Goal: Transaction & Acquisition: Book appointment/travel/reservation

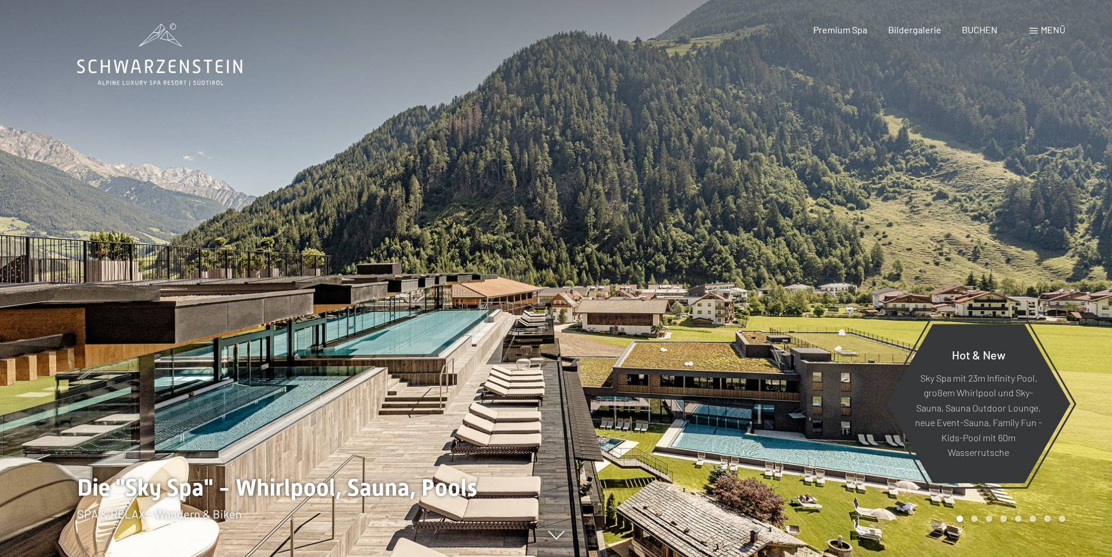
click at [981, 33] on span "BUCHEN" at bounding box center [980, 29] width 36 height 11
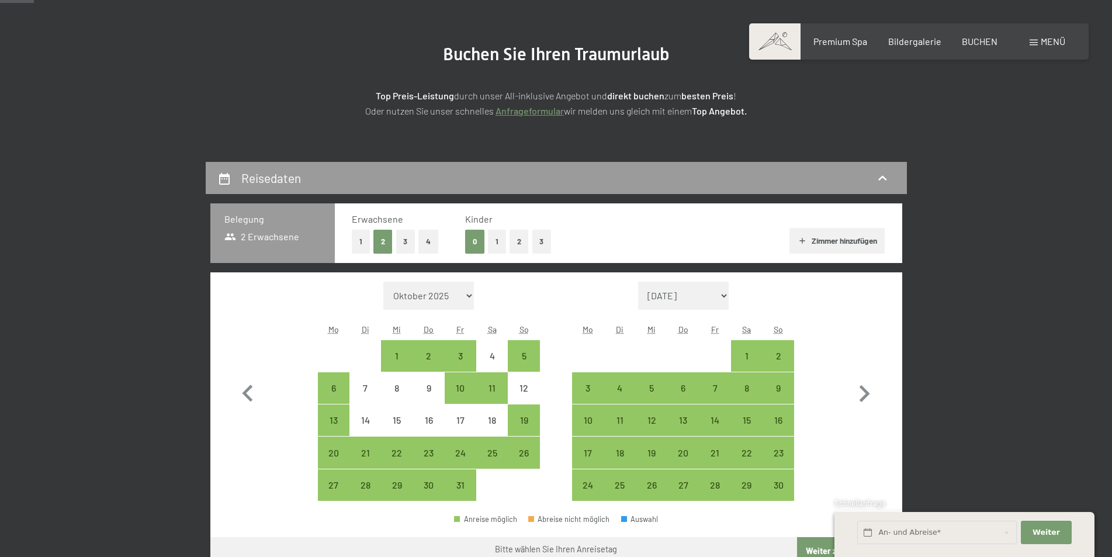
scroll to position [175, 0]
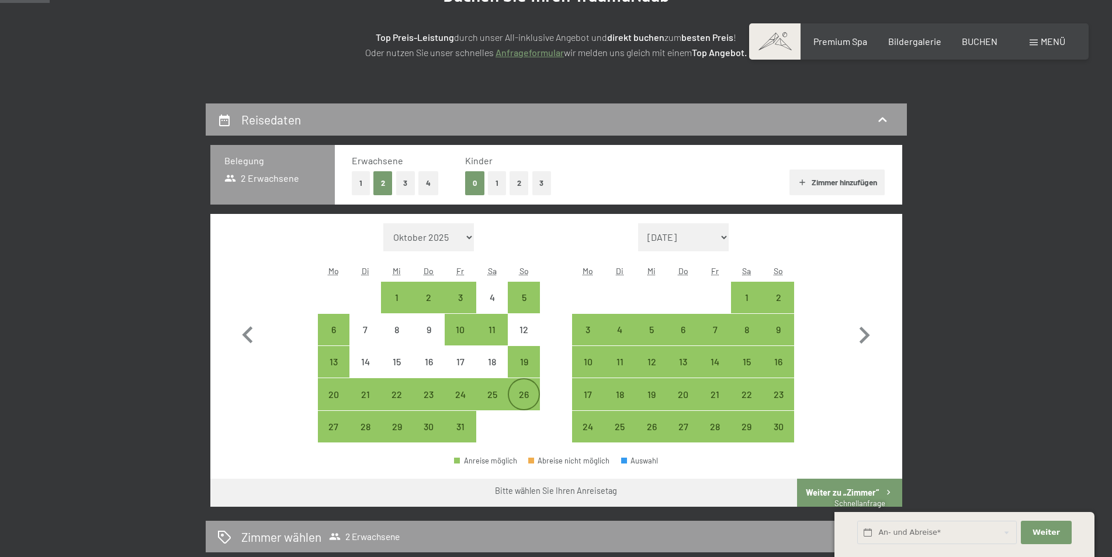
click at [524, 386] on div "26" at bounding box center [523, 393] width 29 height 29
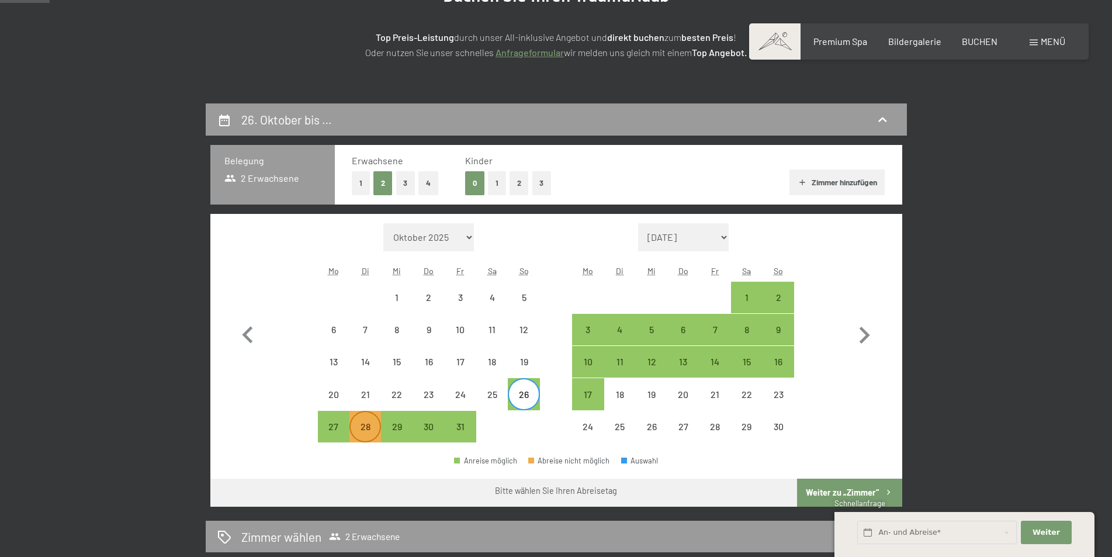
click at [378, 425] on div "28" at bounding box center [365, 436] width 29 height 29
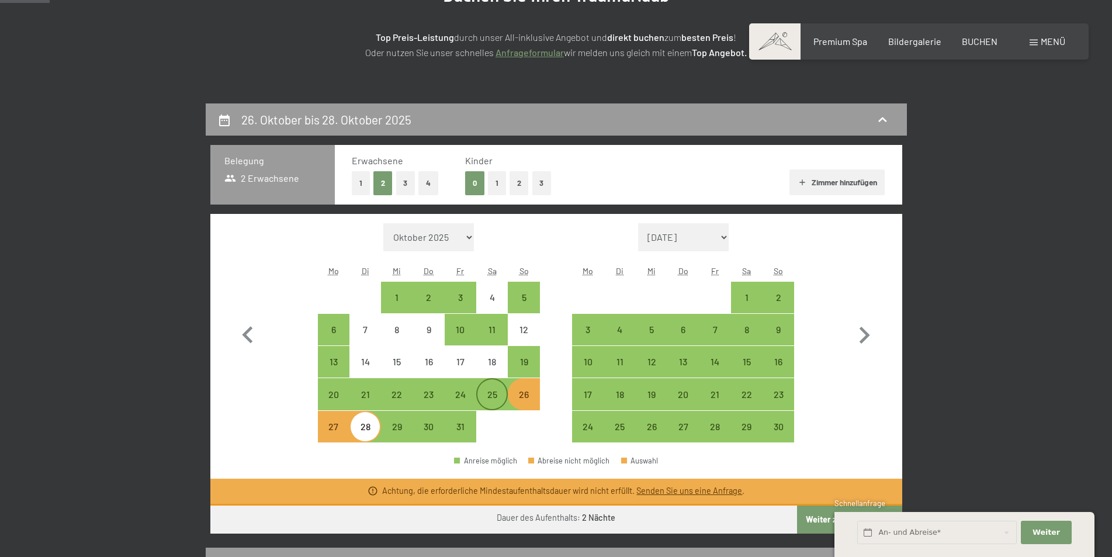
click at [493, 390] on div "25" at bounding box center [492, 404] width 29 height 29
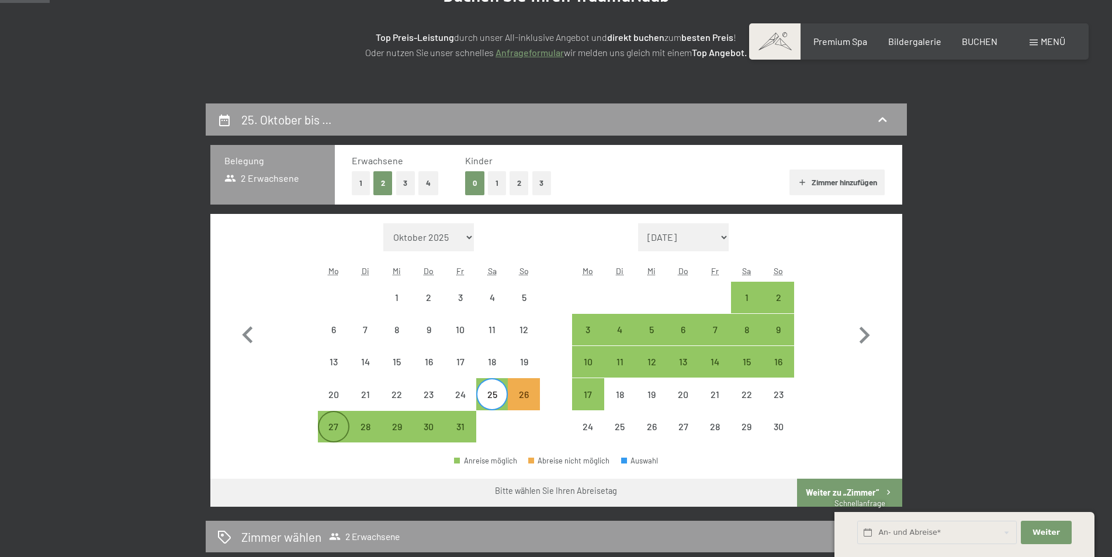
click at [334, 431] on div "27" at bounding box center [333, 436] width 29 height 29
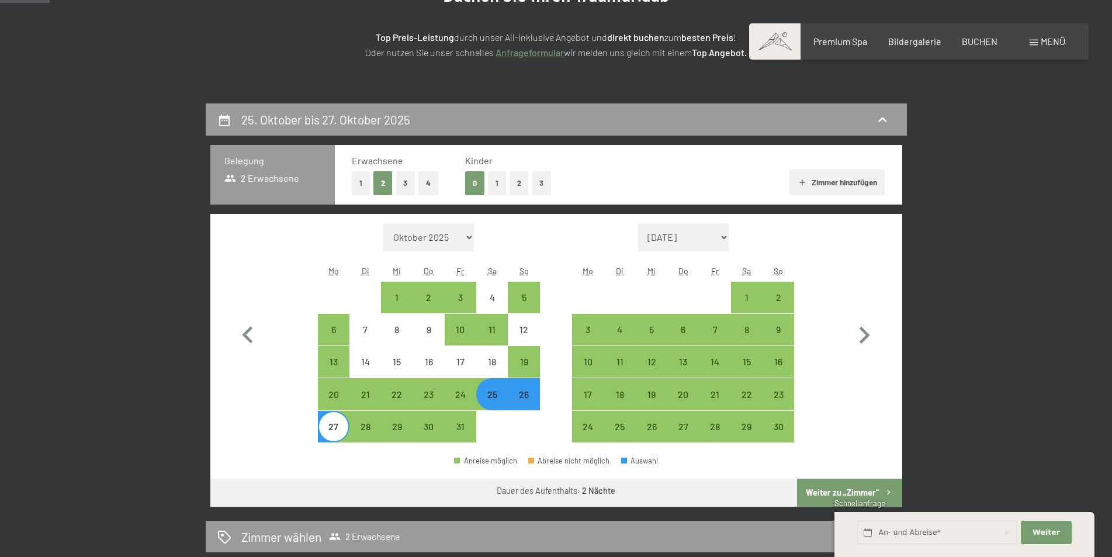
click at [519, 182] on button "2" at bounding box center [519, 183] width 19 height 24
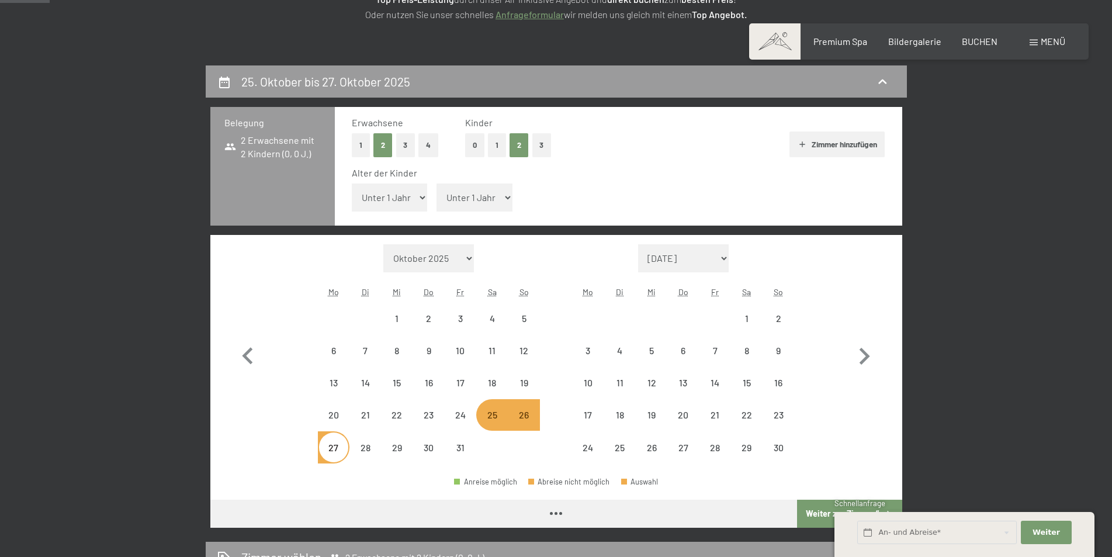
scroll to position [234, 0]
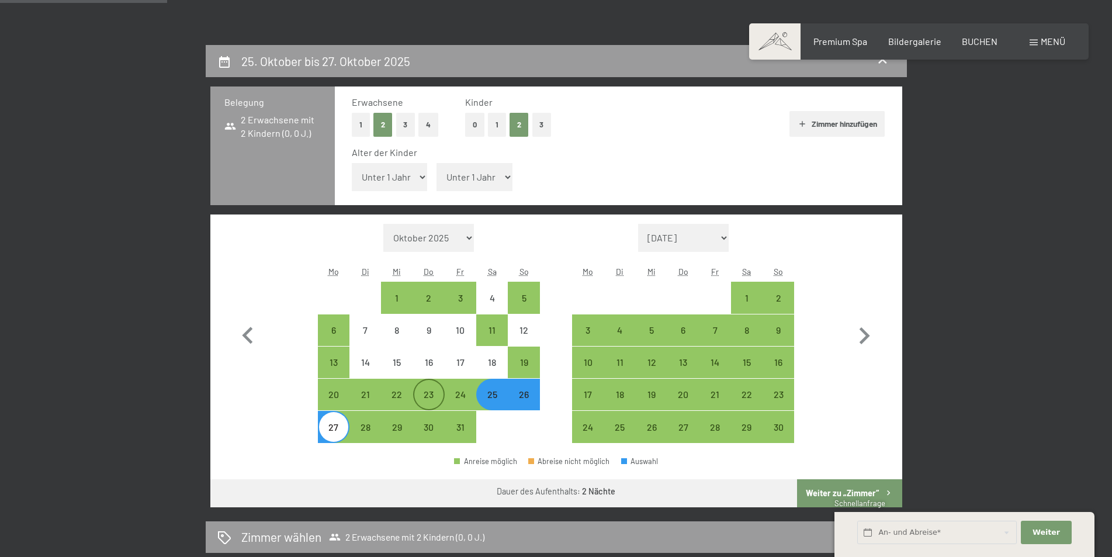
click at [428, 392] on div "23" at bounding box center [428, 404] width 29 height 29
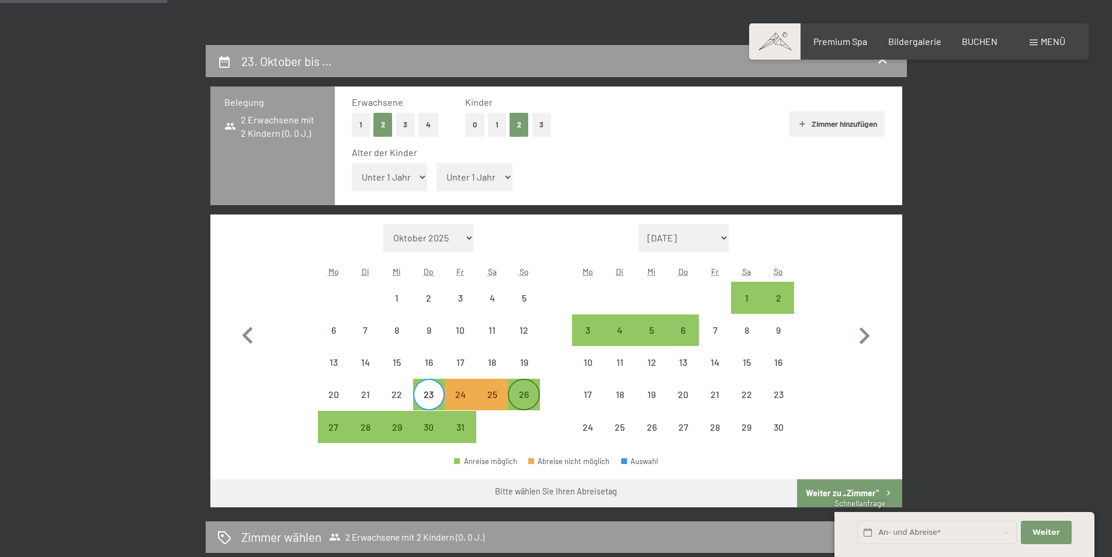
click at [527, 397] on div "26" at bounding box center [523, 404] width 29 height 29
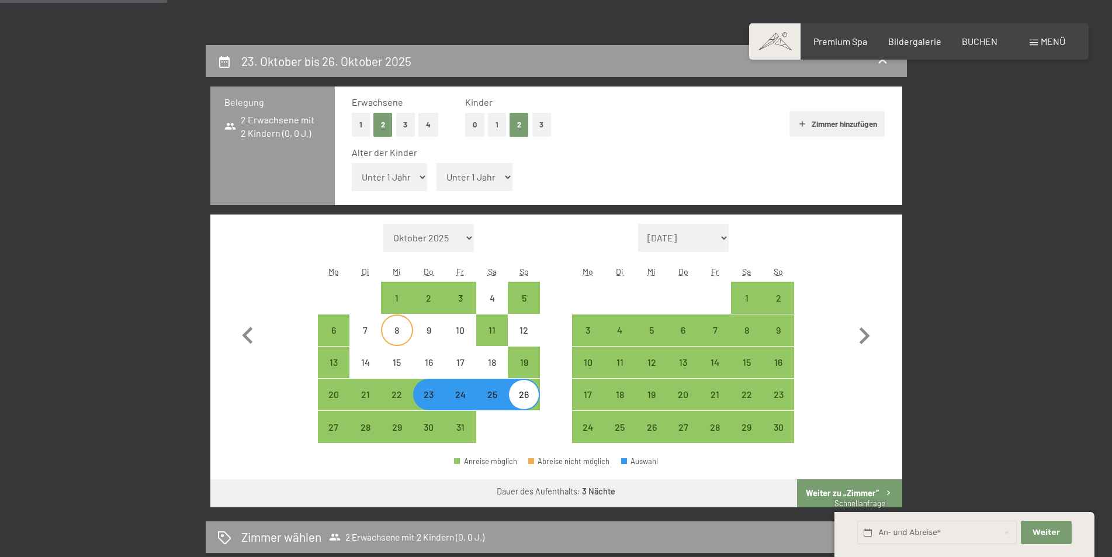
click at [405, 318] on div "8" at bounding box center [396, 330] width 29 height 29
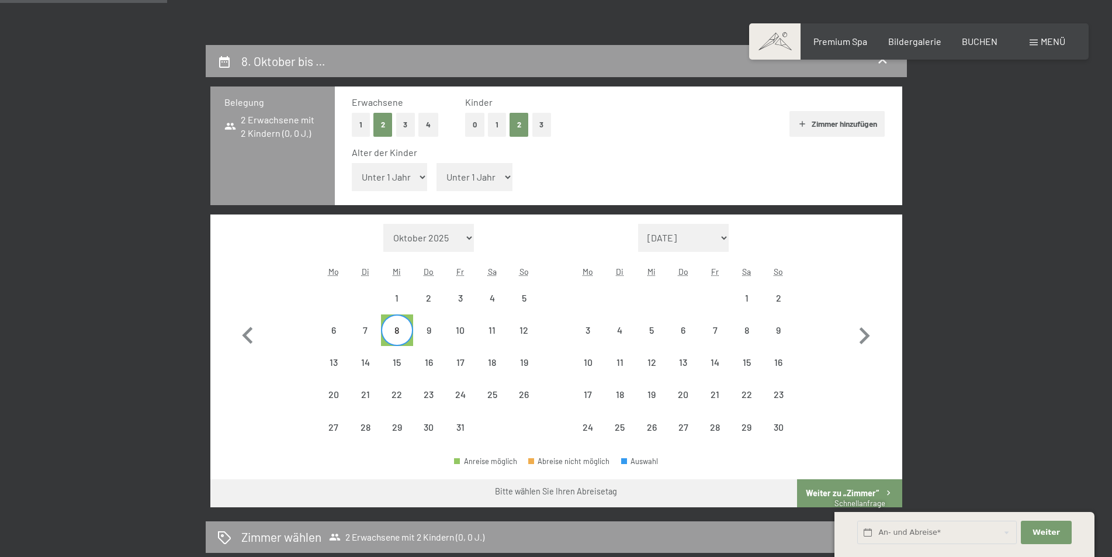
click at [397, 332] on div "8" at bounding box center [396, 340] width 29 height 29
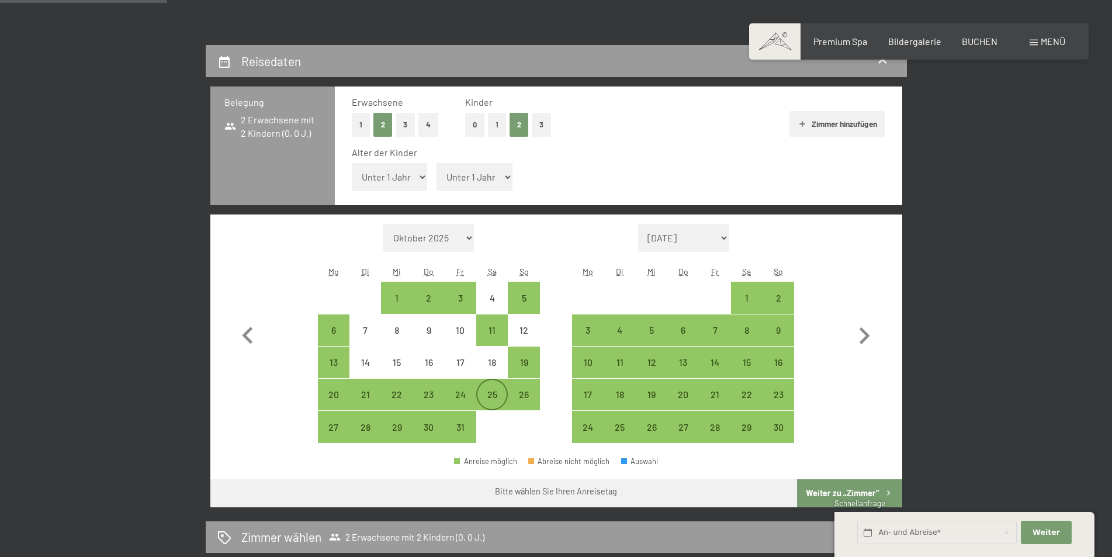
click at [490, 393] on div "25" at bounding box center [492, 404] width 29 height 29
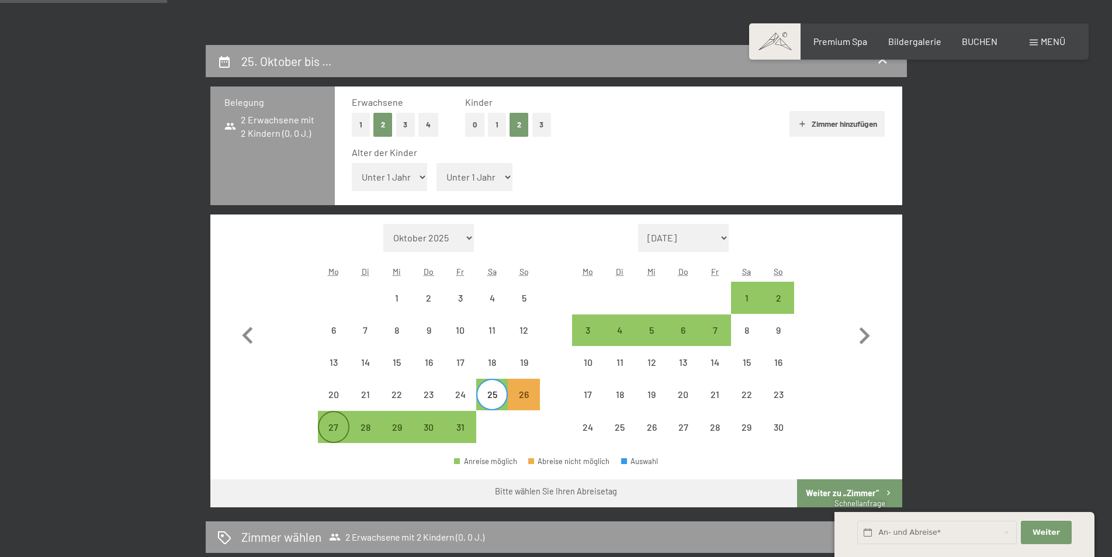
click at [338, 421] on div "27" at bounding box center [333, 426] width 29 height 29
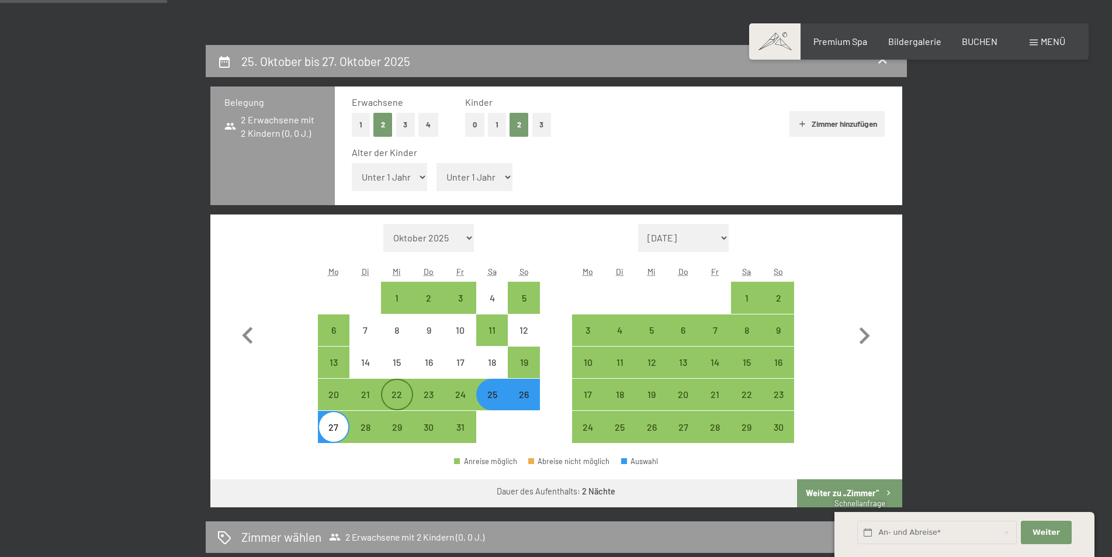
click at [395, 396] on div "22" at bounding box center [396, 404] width 29 height 29
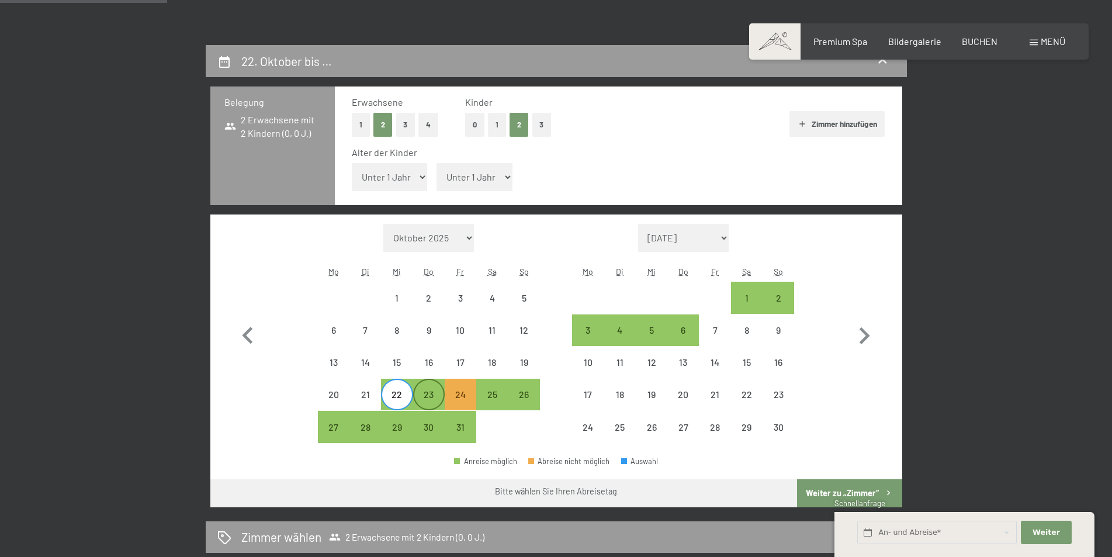
click at [431, 395] on div "23" at bounding box center [428, 404] width 29 height 29
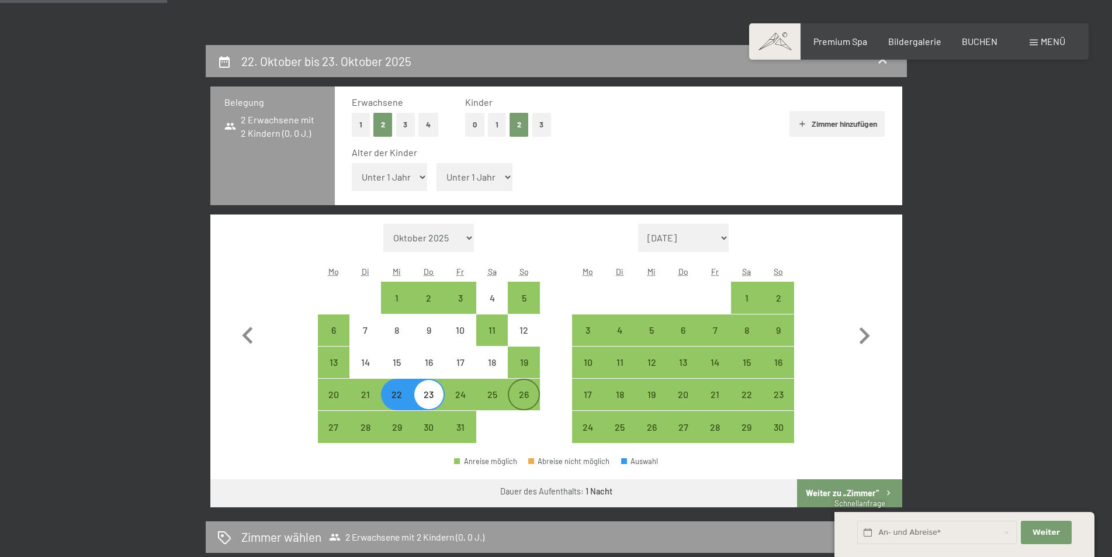
click at [526, 402] on div "26" at bounding box center [523, 404] width 29 height 29
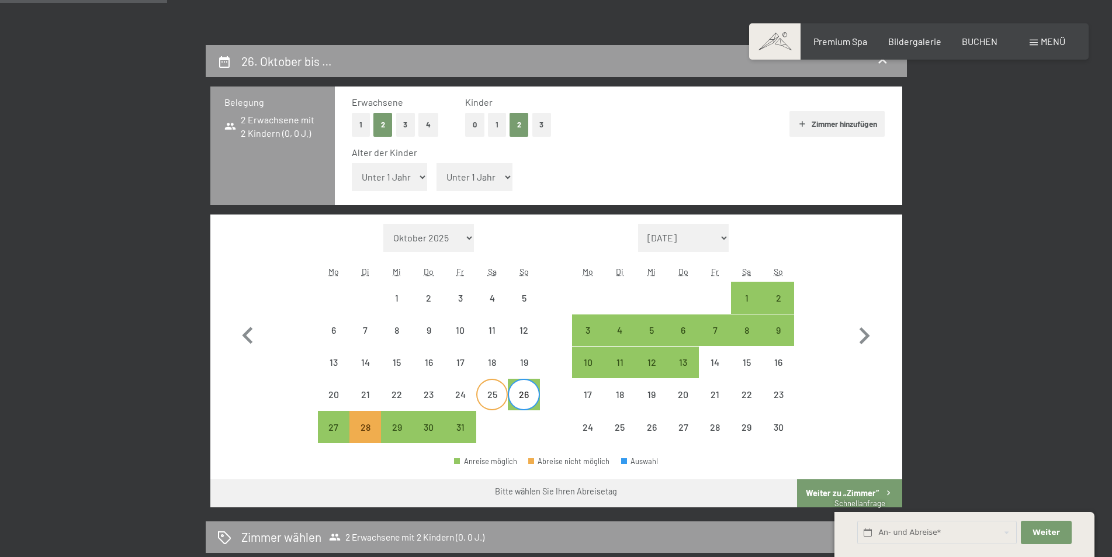
click at [500, 400] on div "25" at bounding box center [492, 404] width 29 height 29
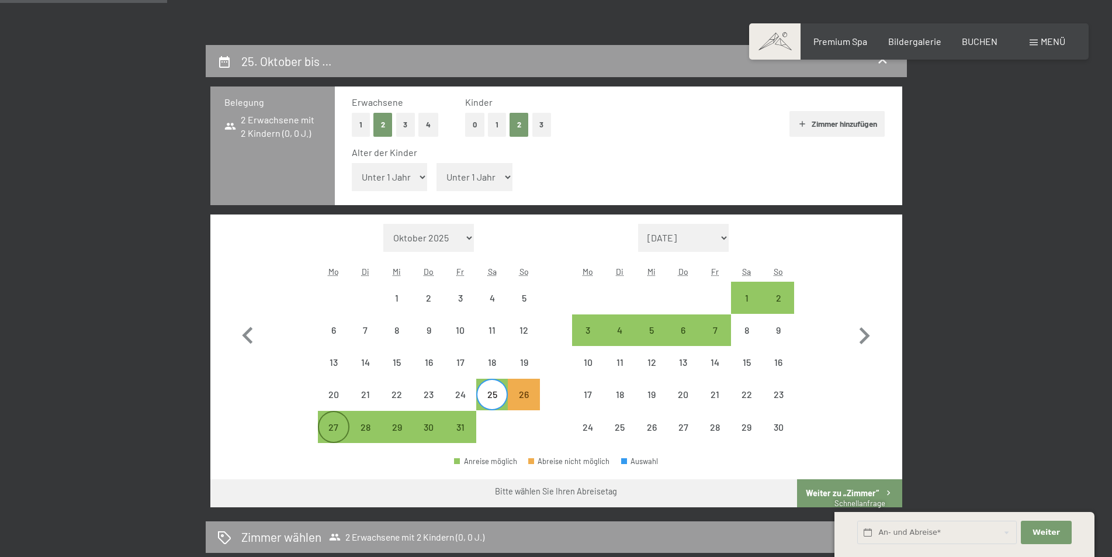
click at [331, 428] on div "27" at bounding box center [333, 437] width 29 height 29
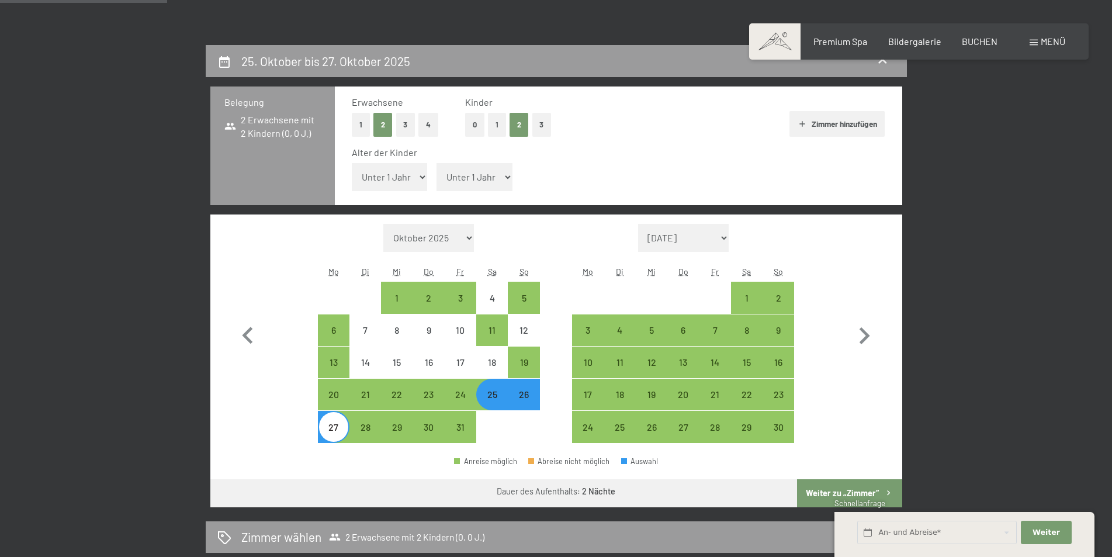
click at [407, 178] on select "Unter 1 Jahr 1 Jahr 2 Jahre 3 Jahre 4 Jahre 5 Jahre 6 Jahre 7 Jahre 8 Jahre 9 J…" at bounding box center [390, 177] width 76 height 28
select select "7"
click at [352, 163] on select "Unter 1 Jahr 1 Jahr 2 Jahre 3 Jahre 4 Jahre 5 Jahre 6 Jahre 7 Jahre 8 Jahre 9 J…" at bounding box center [390, 177] width 76 height 28
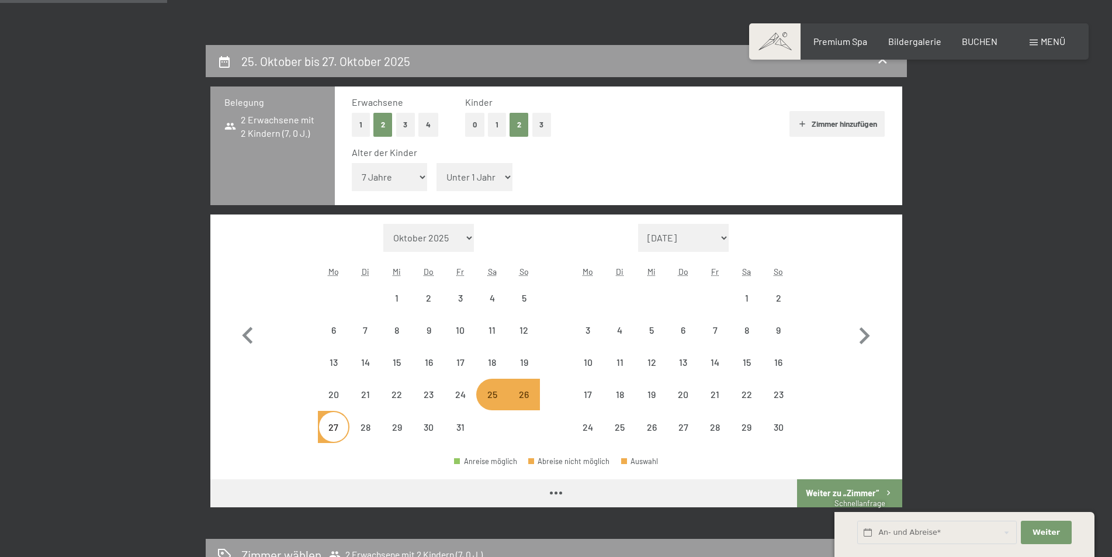
click at [490, 177] on select "Unter 1 Jahr 1 Jahr 2 Jahre 3 Jahre 4 Jahre 5 Jahre 6 Jahre 7 Jahre 8 Jahre 9 J…" at bounding box center [475, 177] width 76 height 28
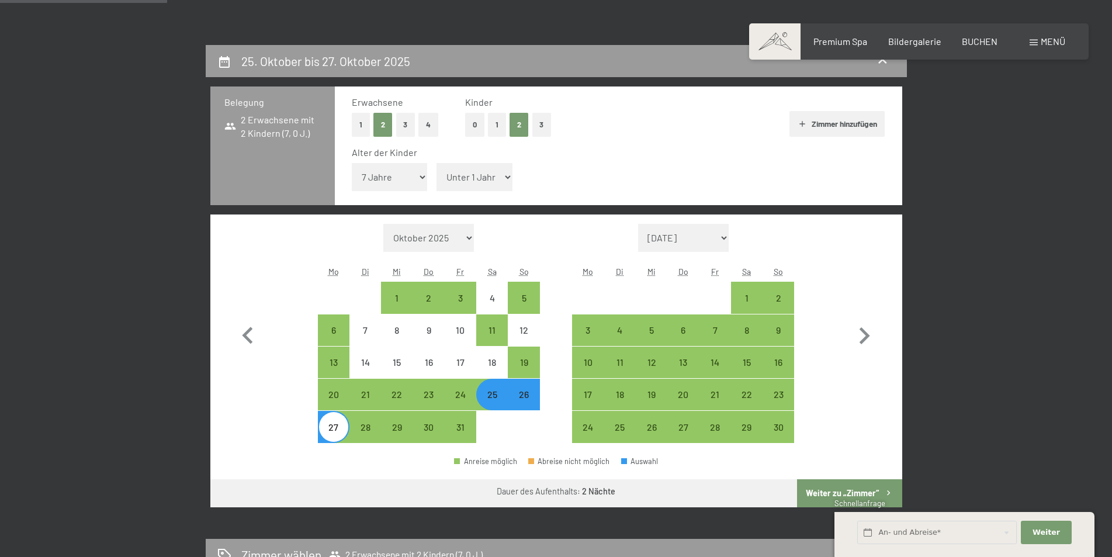
select select "10"
click at [437, 163] on select "Unter 1 Jahr 1 Jahr 2 Jahre 3 Jahre 4 Jahre 5 Jahre 6 Jahre 7 Jahre 8 Jahre 9 J…" at bounding box center [475, 177] width 76 height 28
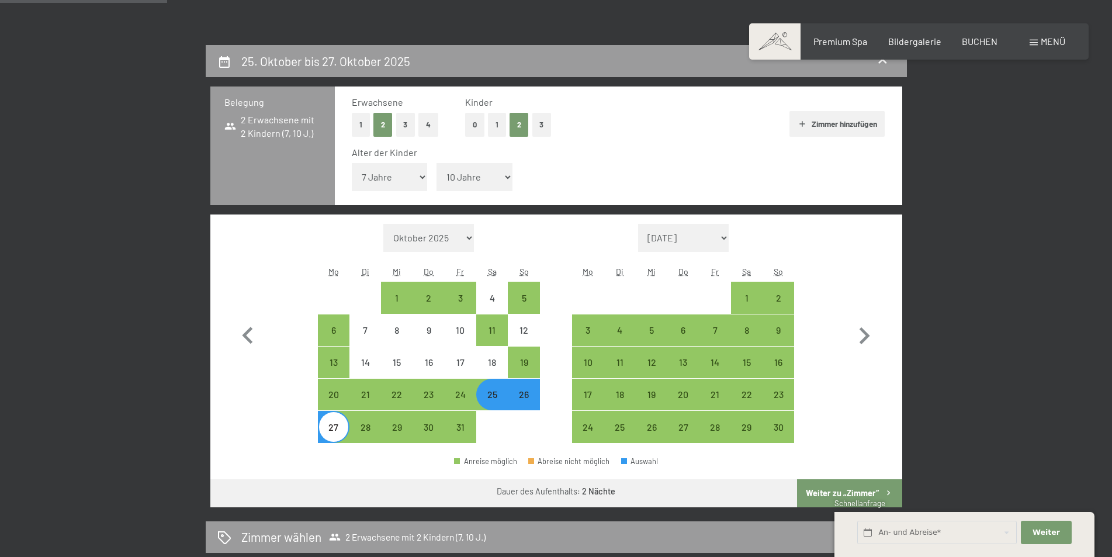
click at [492, 394] on div "25" at bounding box center [492, 404] width 29 height 29
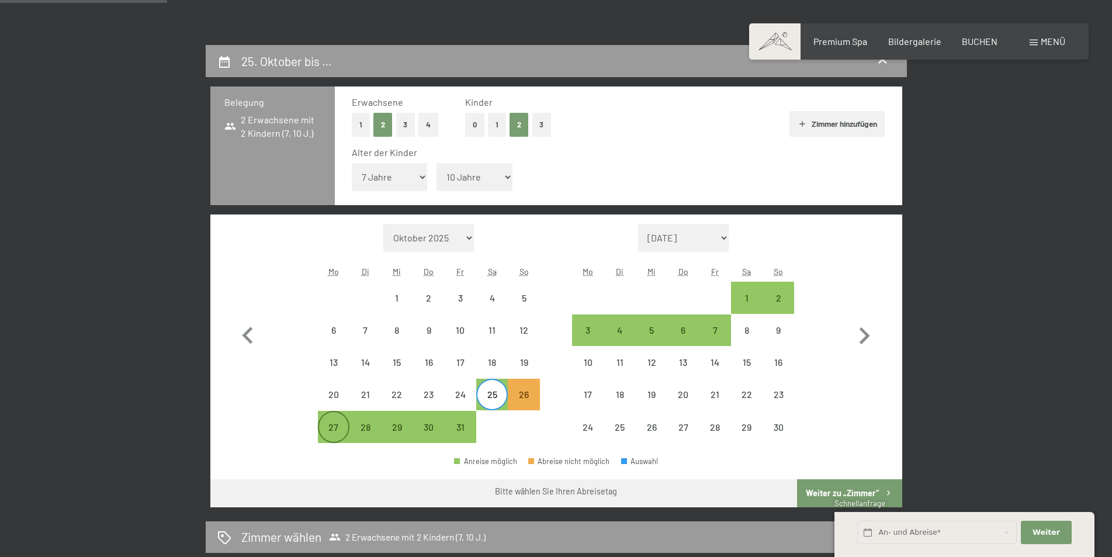
click at [336, 428] on div "27" at bounding box center [333, 437] width 29 height 29
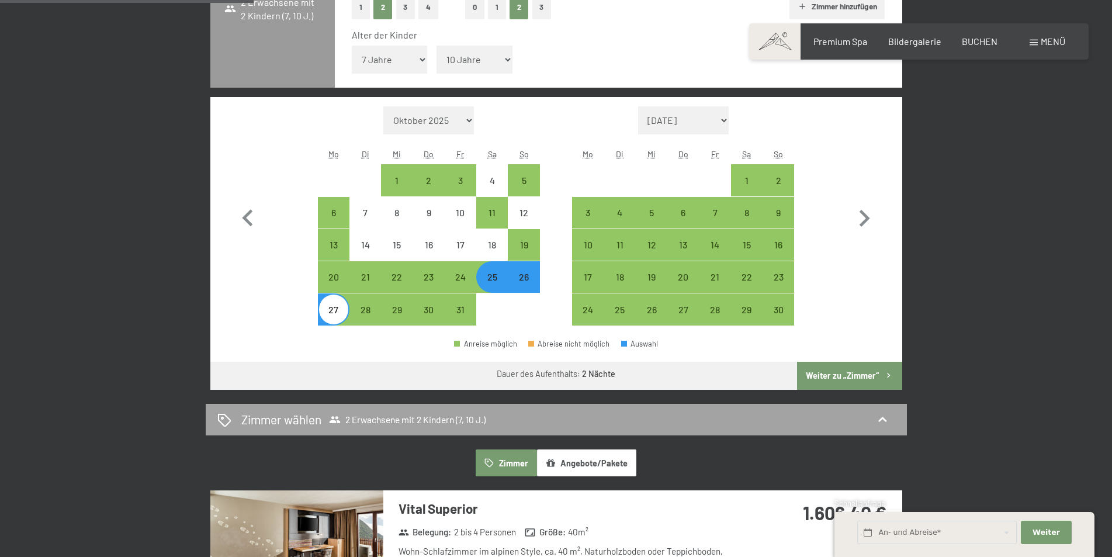
scroll to position [351, 0]
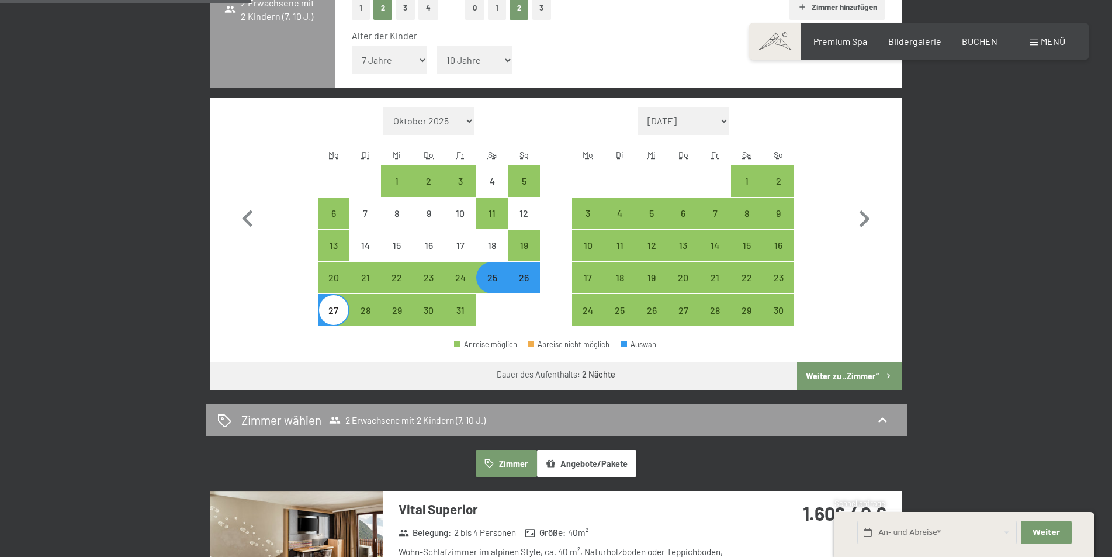
click at [829, 372] on button "Weiter zu „Zimmer“" at bounding box center [849, 376] width 105 height 28
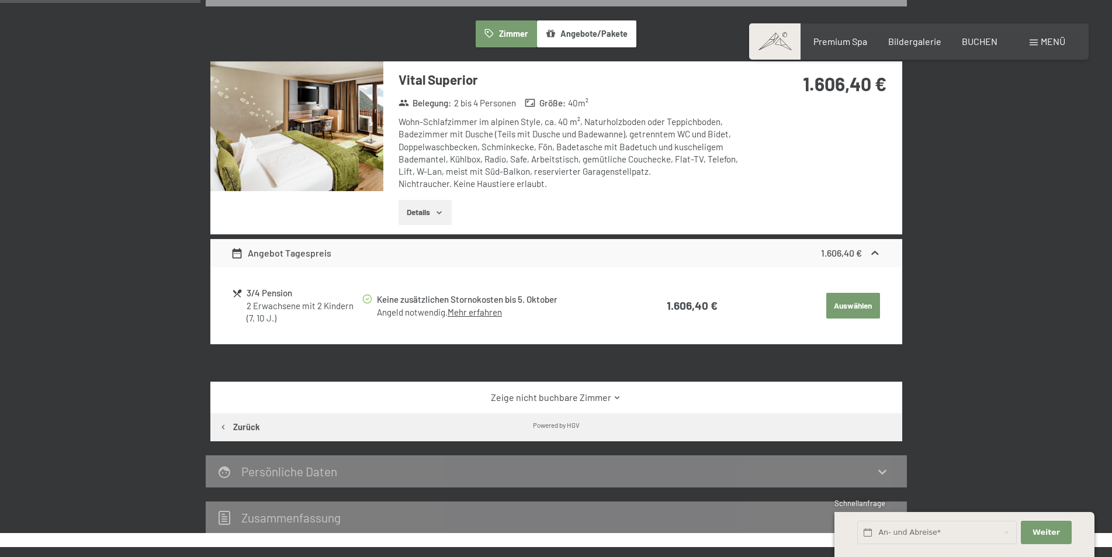
scroll to position [279, 0]
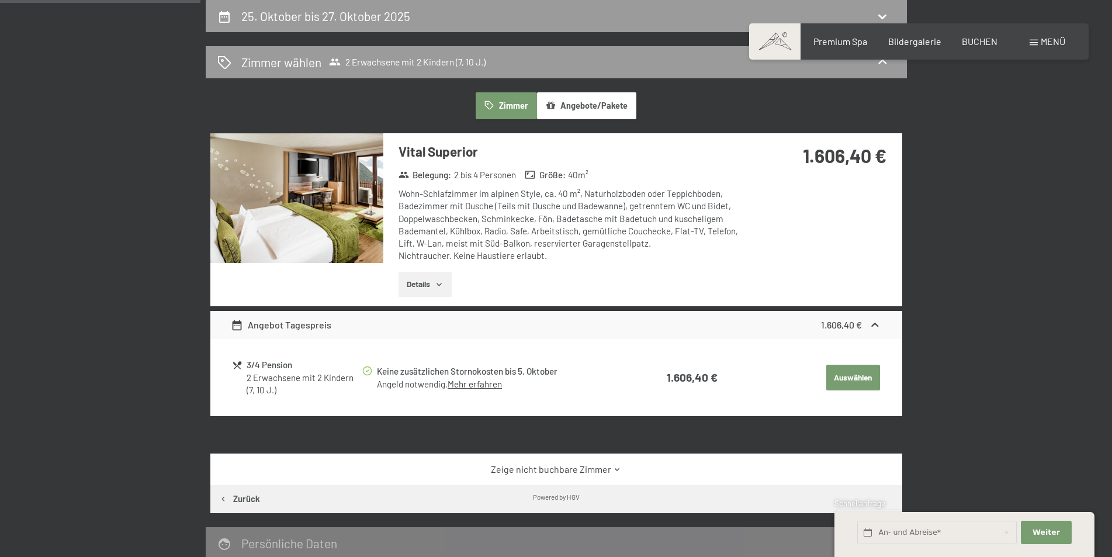
click at [422, 279] on button "Details" at bounding box center [425, 285] width 53 height 26
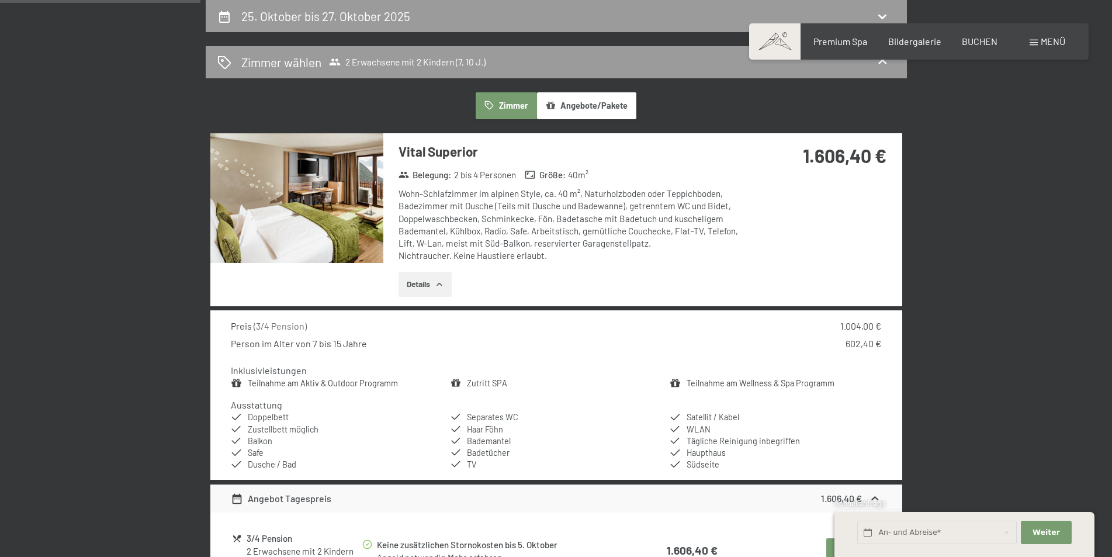
click at [337, 213] on img at bounding box center [296, 198] width 173 height 130
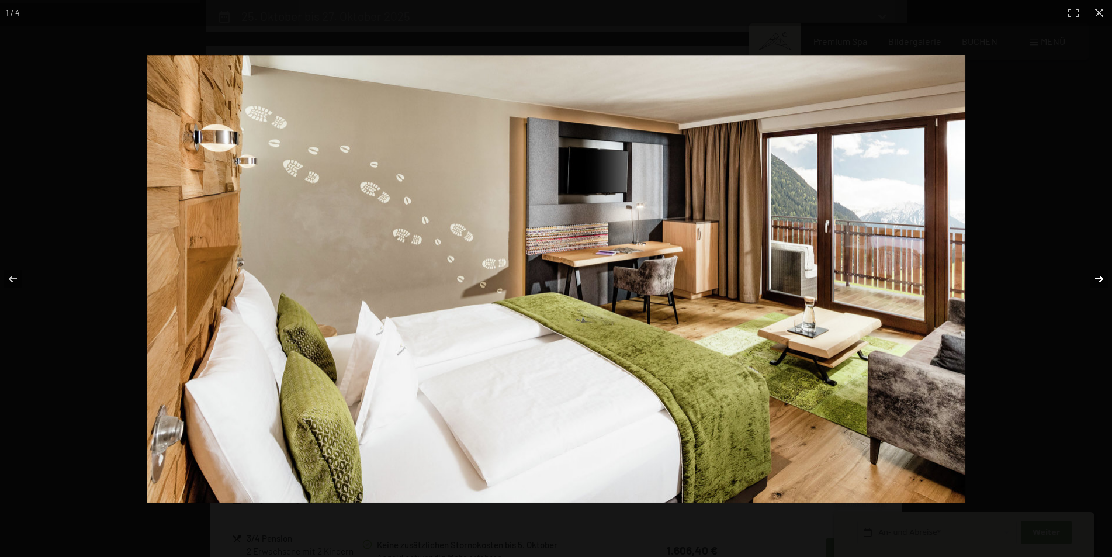
click at [1099, 279] on button "button" at bounding box center [1092, 279] width 41 height 58
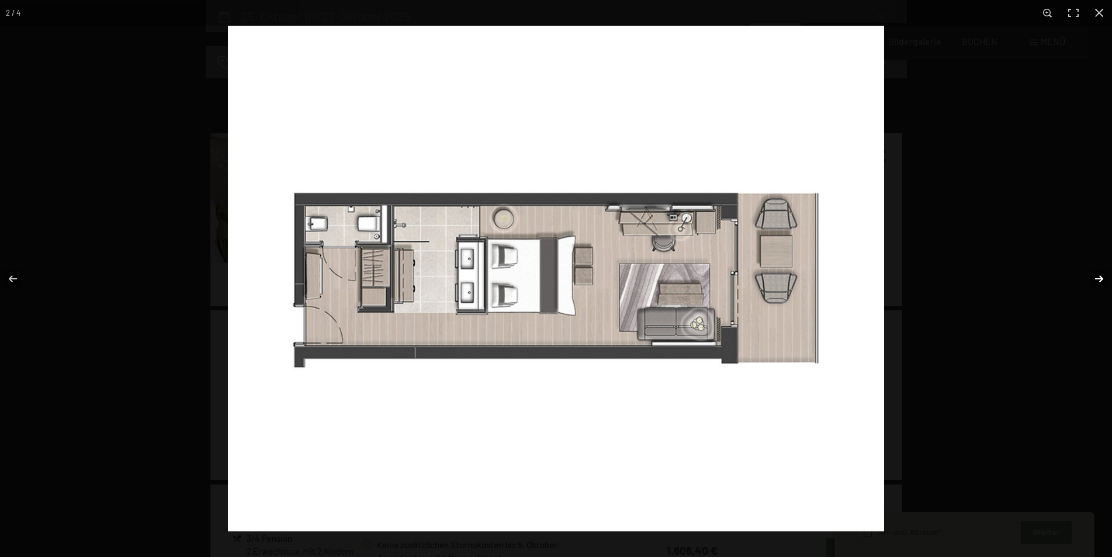
click at [1099, 279] on button "button" at bounding box center [1092, 279] width 41 height 58
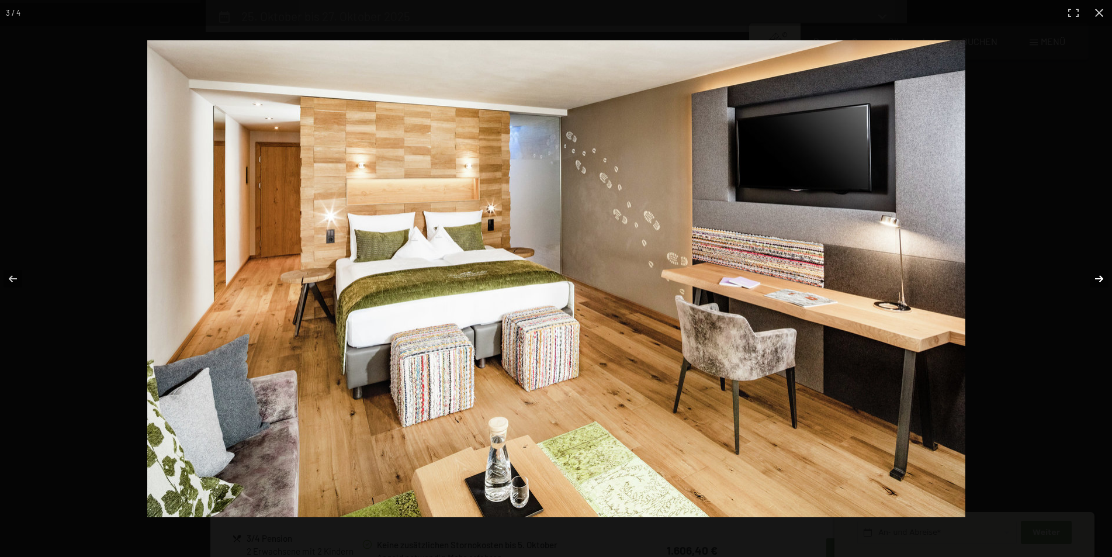
click at [1099, 279] on button "button" at bounding box center [1092, 279] width 41 height 58
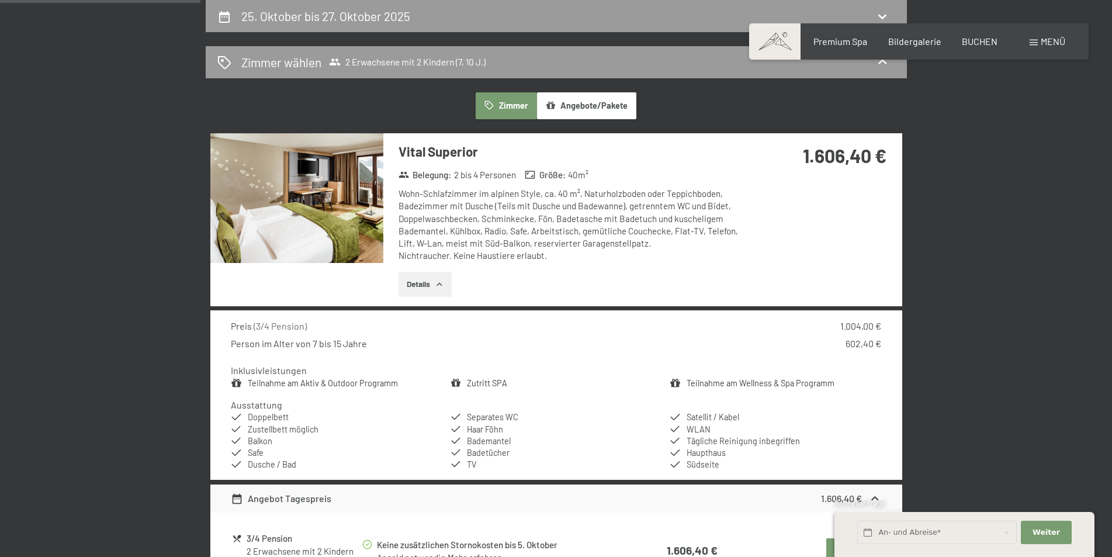
click at [0, 0] on button "button" at bounding box center [0, 0] width 0 height 0
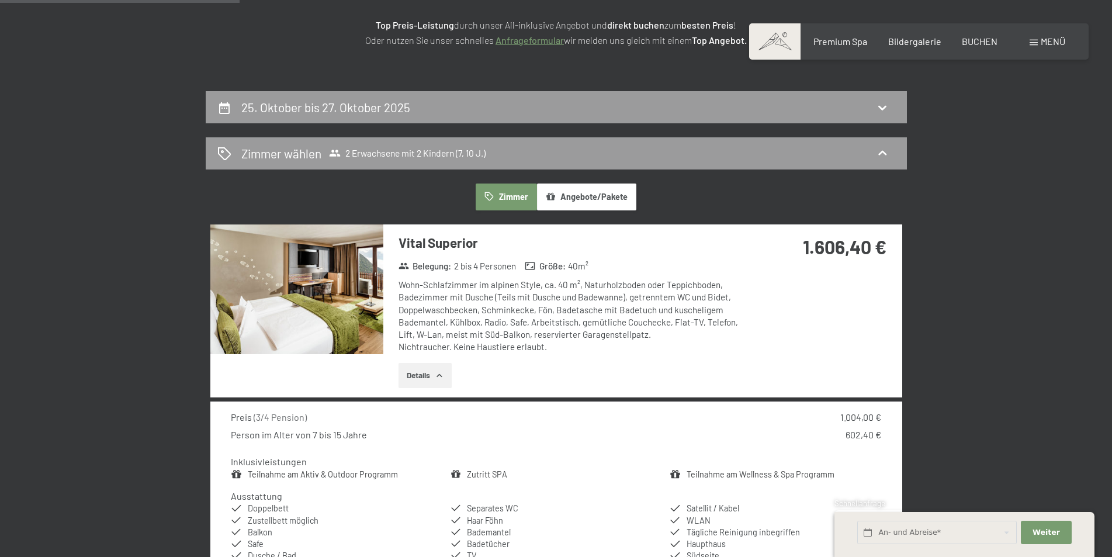
scroll to position [162, 0]
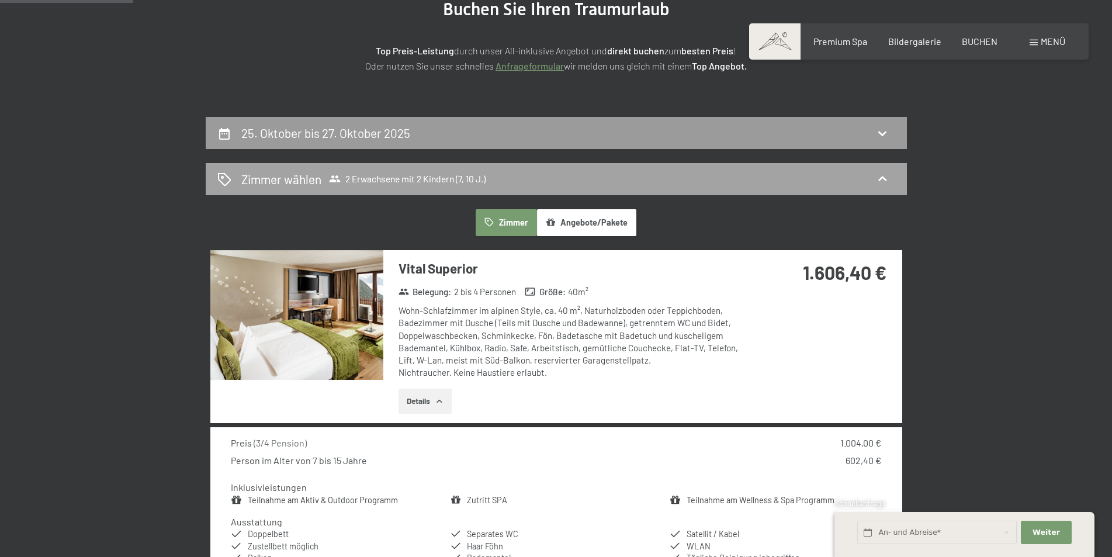
click at [883, 176] on icon at bounding box center [883, 179] width 14 height 14
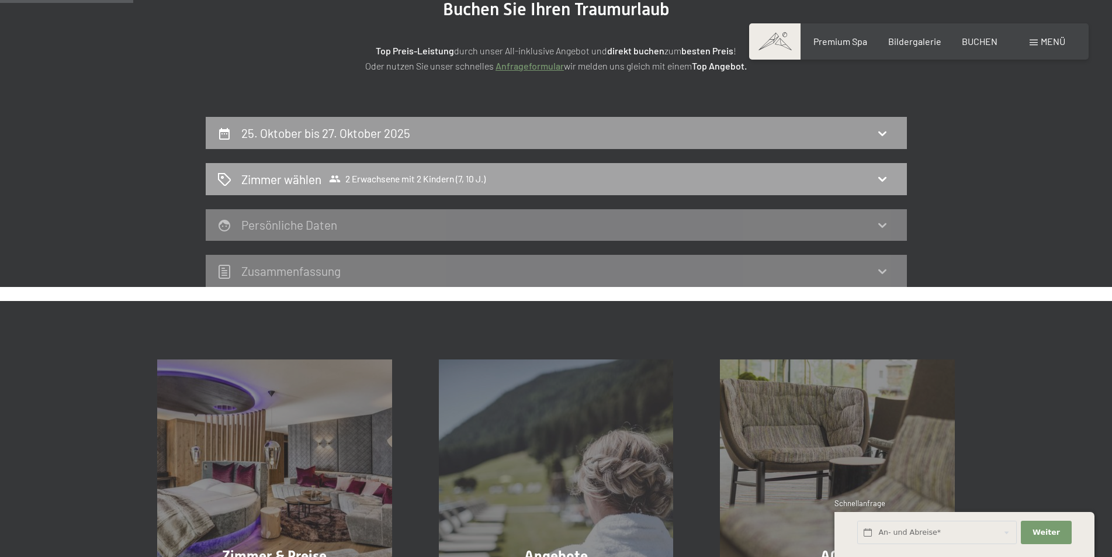
click at [883, 176] on icon at bounding box center [883, 179] width 14 height 14
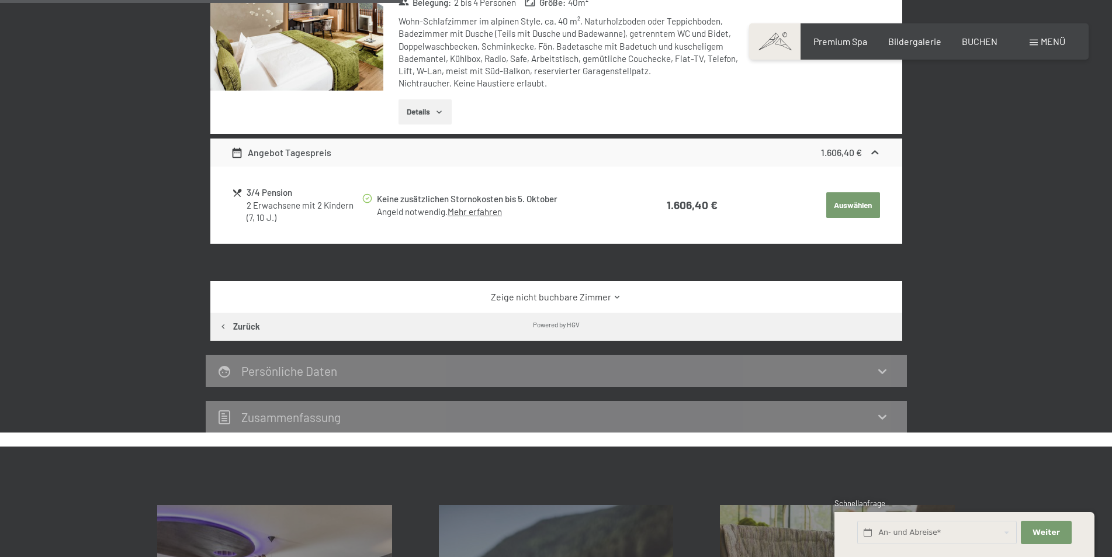
scroll to position [454, 0]
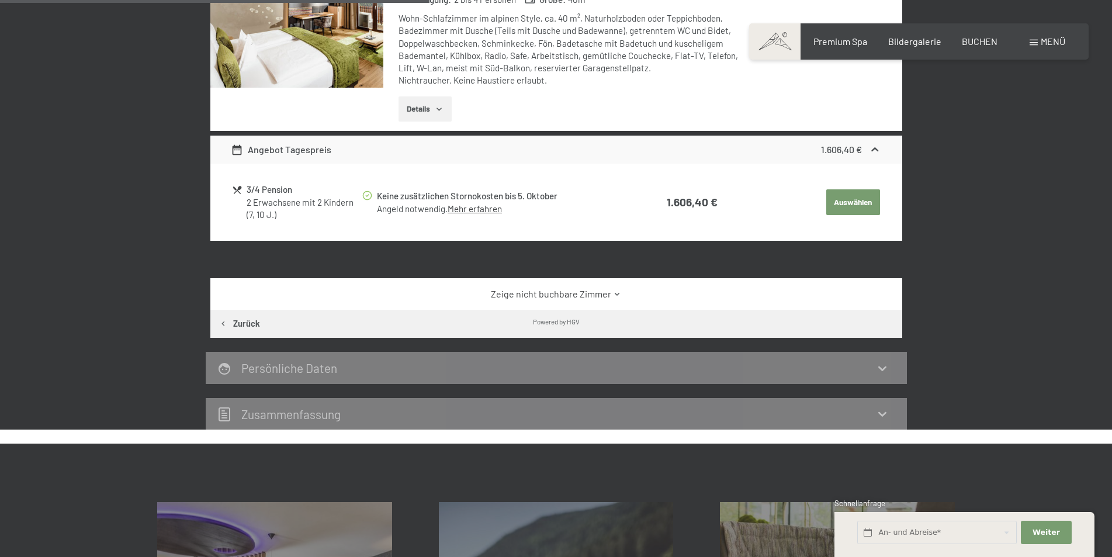
click at [591, 291] on link "Zeige nicht buchbare Zimmer" at bounding box center [556, 294] width 651 height 13
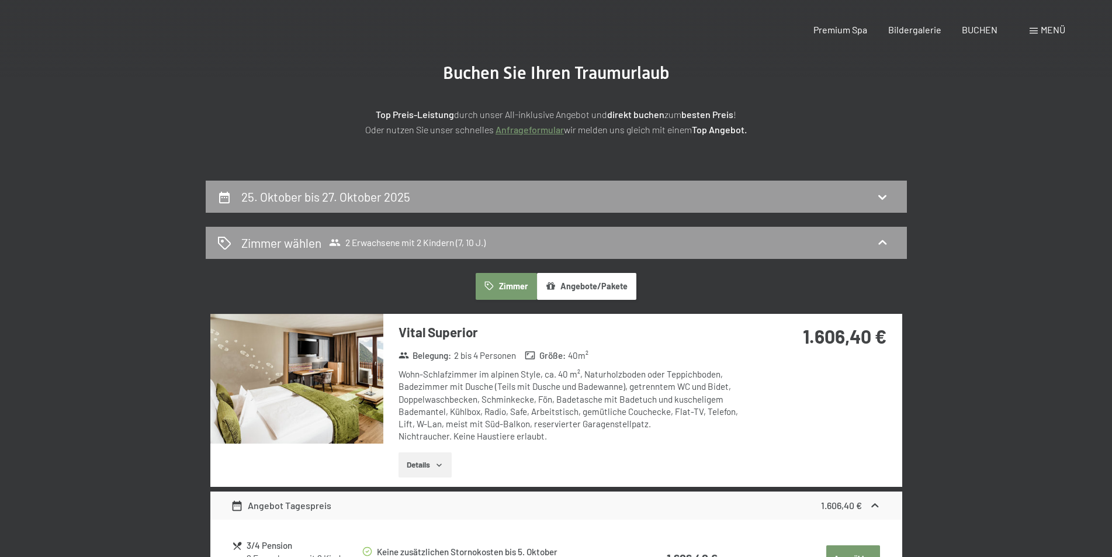
scroll to position [0, 0]
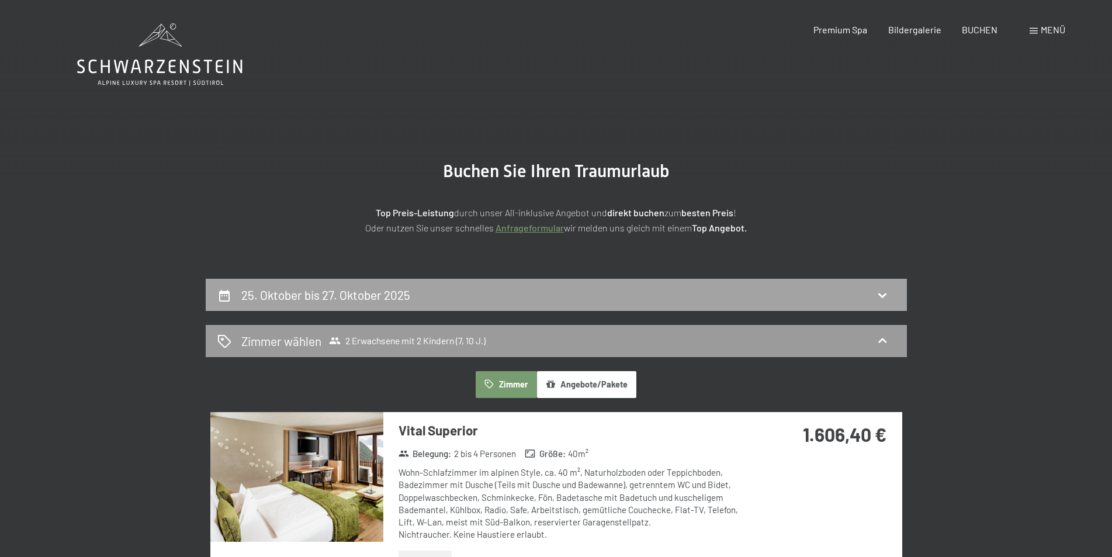
click at [474, 296] on div "25. Oktober bis 27. Oktober 2025" at bounding box center [556, 294] width 678 height 17
select select "7"
select select "10"
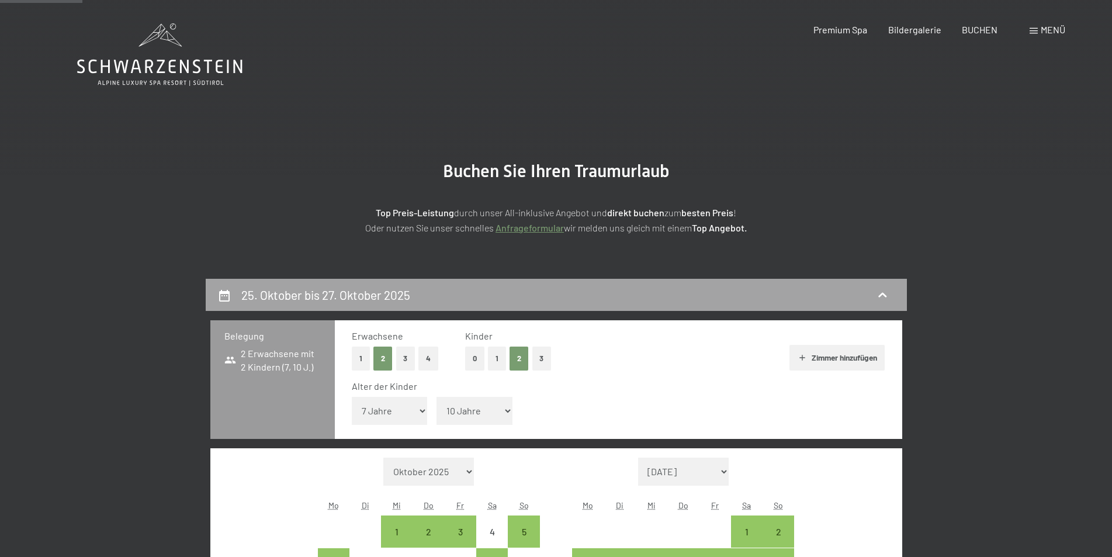
scroll to position [279, 0]
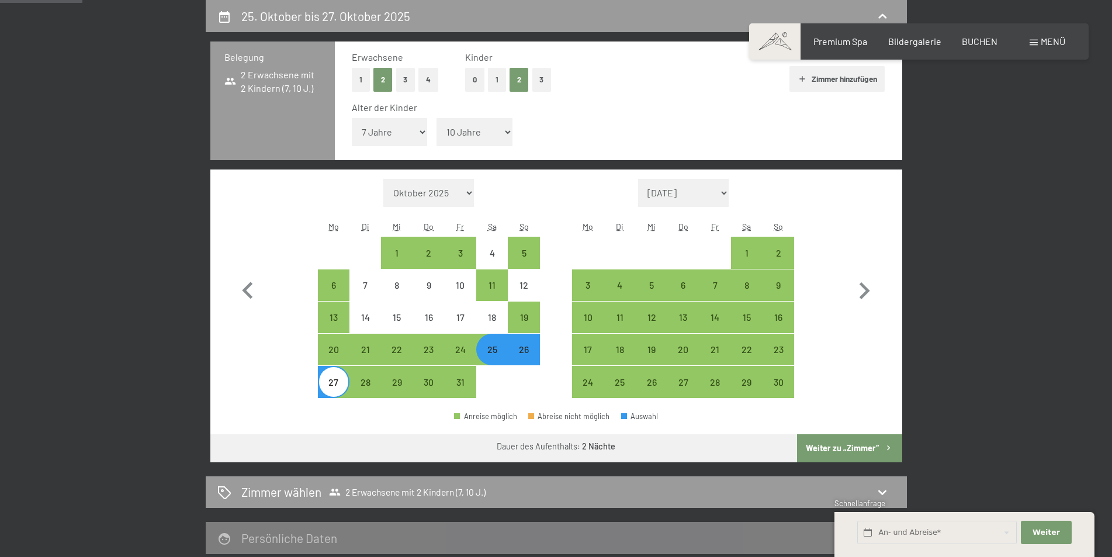
click at [527, 353] on div "26" at bounding box center [523, 359] width 29 height 29
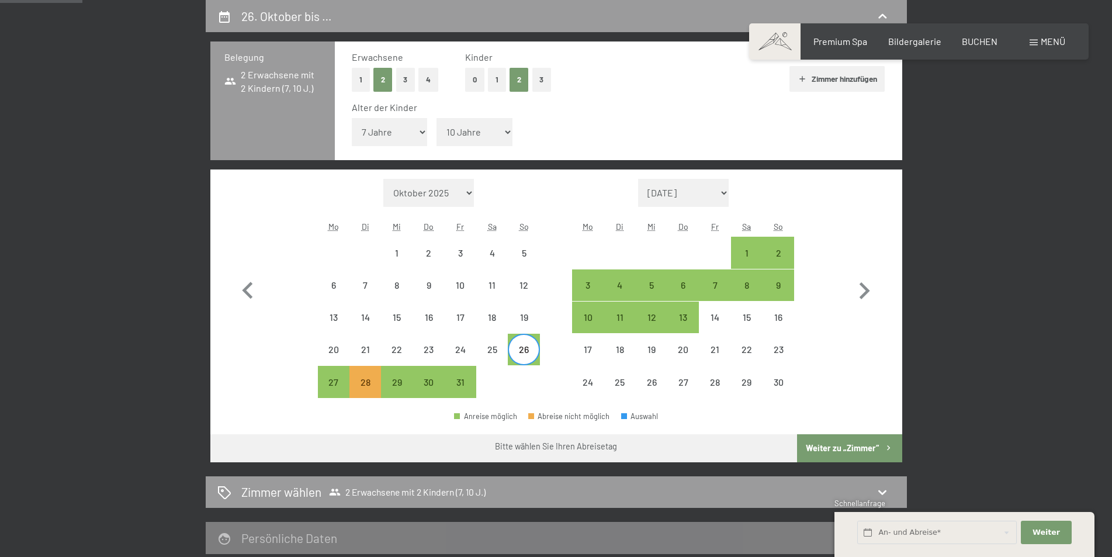
click at [527, 353] on div "26" at bounding box center [523, 359] width 29 height 29
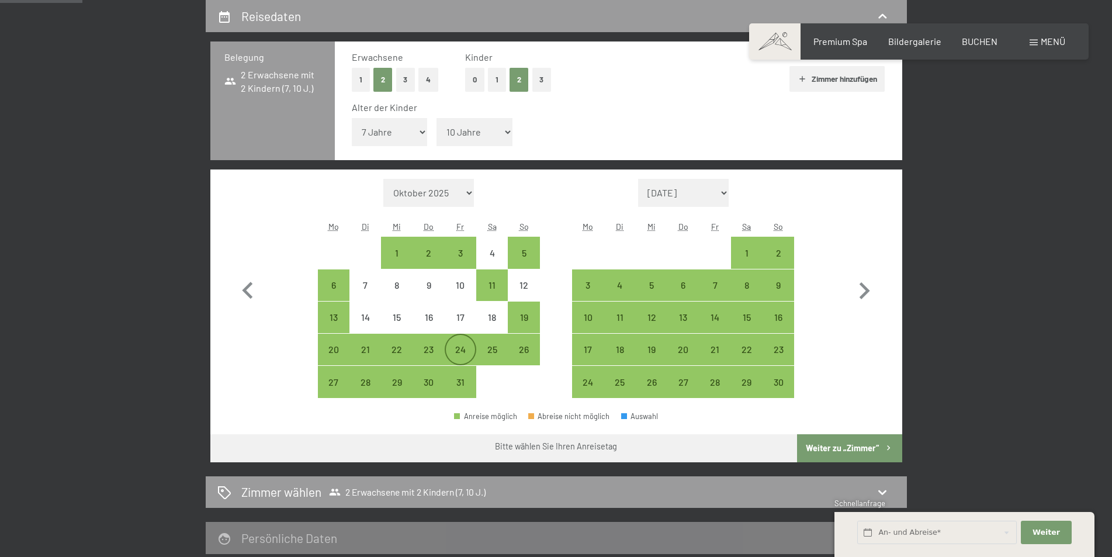
click at [459, 346] on div "24" at bounding box center [460, 359] width 29 height 29
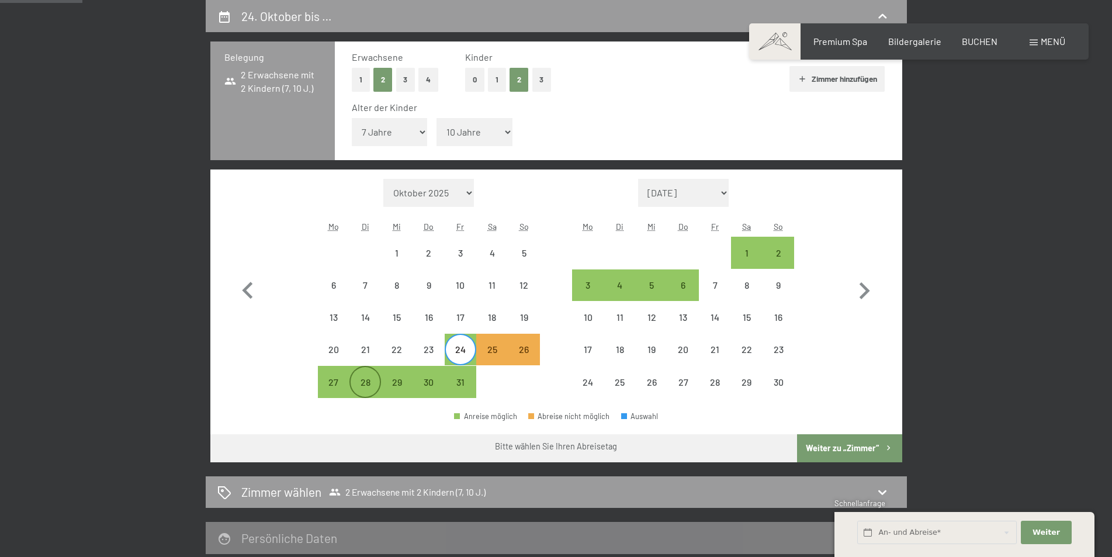
click at [370, 375] on div "28" at bounding box center [365, 381] width 29 height 29
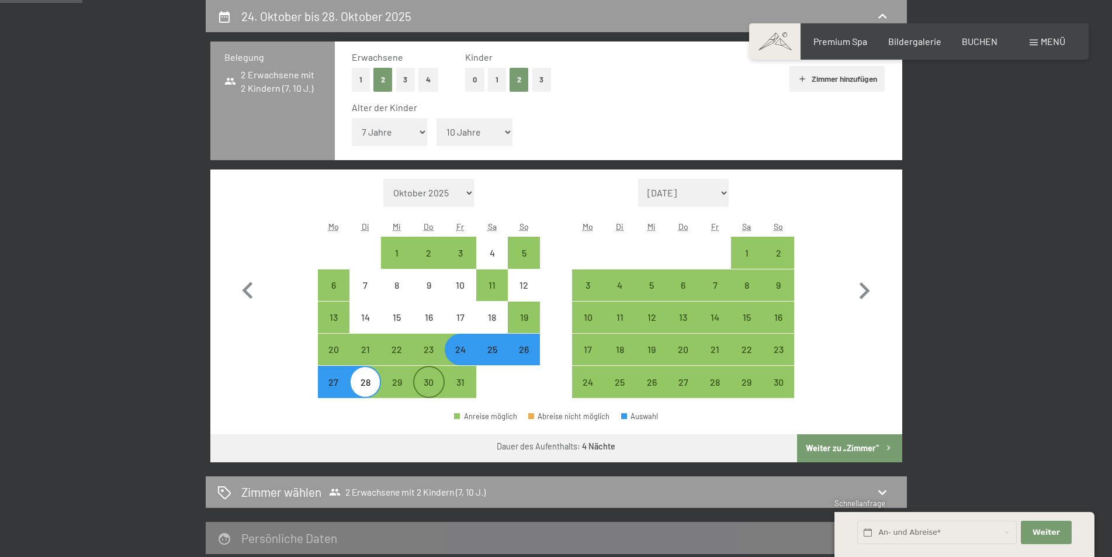
click at [436, 380] on div "30" at bounding box center [428, 392] width 29 height 29
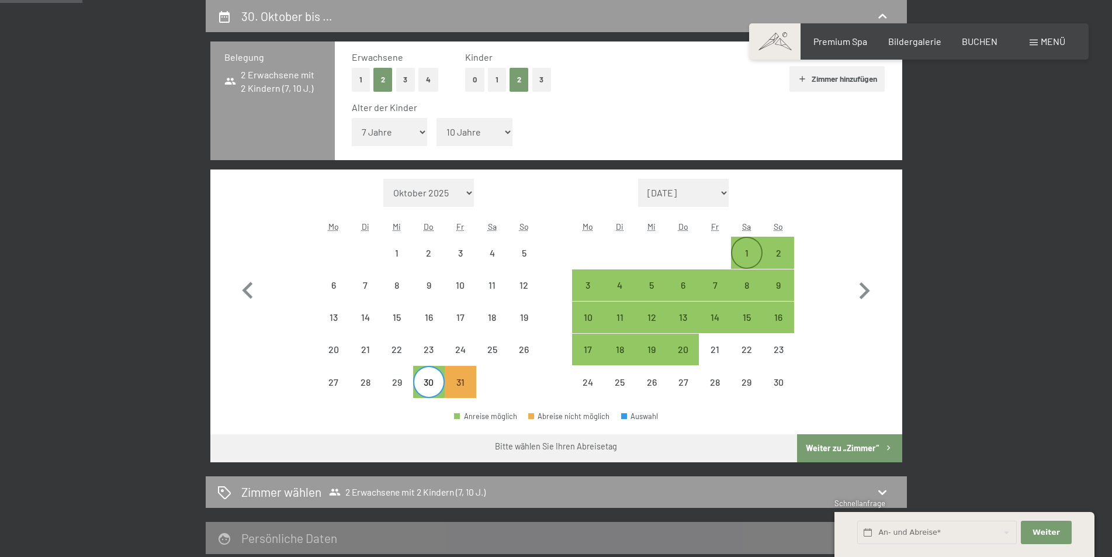
click at [749, 247] on div "1" at bounding box center [746, 252] width 29 height 29
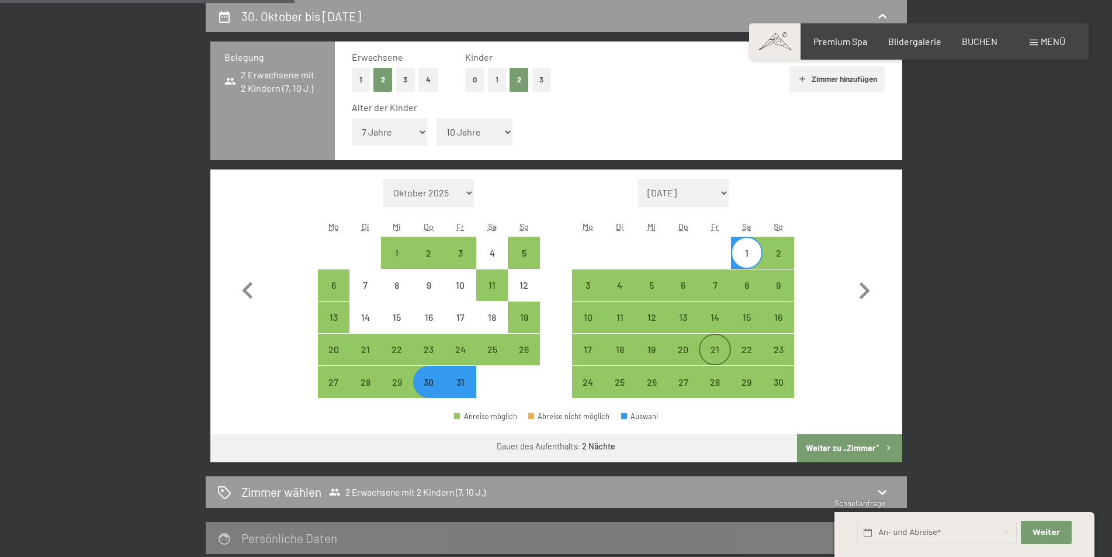
scroll to position [630, 0]
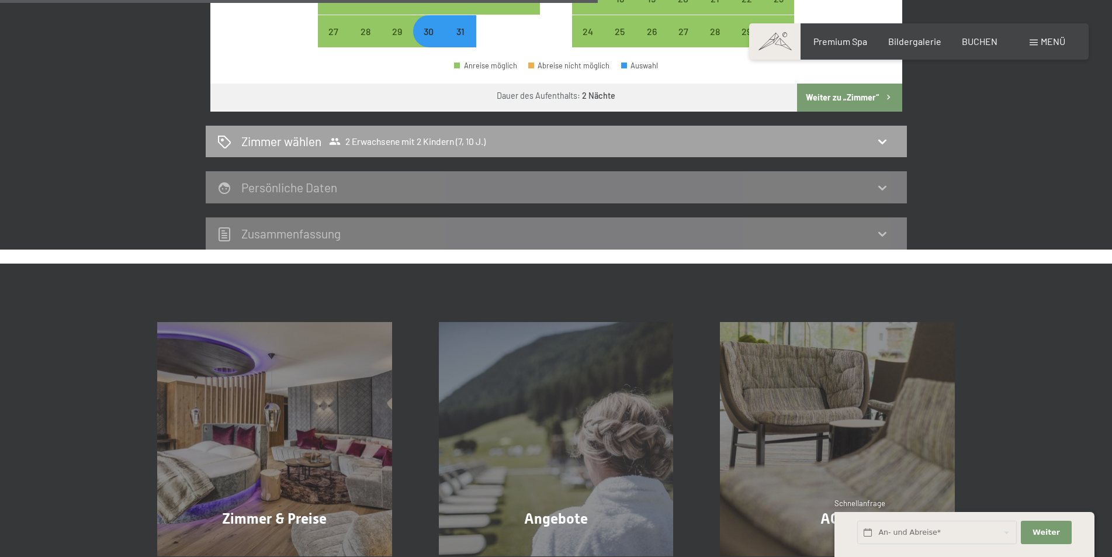
click at [638, 139] on div "Zimmer wählen 2 Erwachsene mit 2 Kindern (7, 10 J.)" at bounding box center [556, 141] width 678 height 17
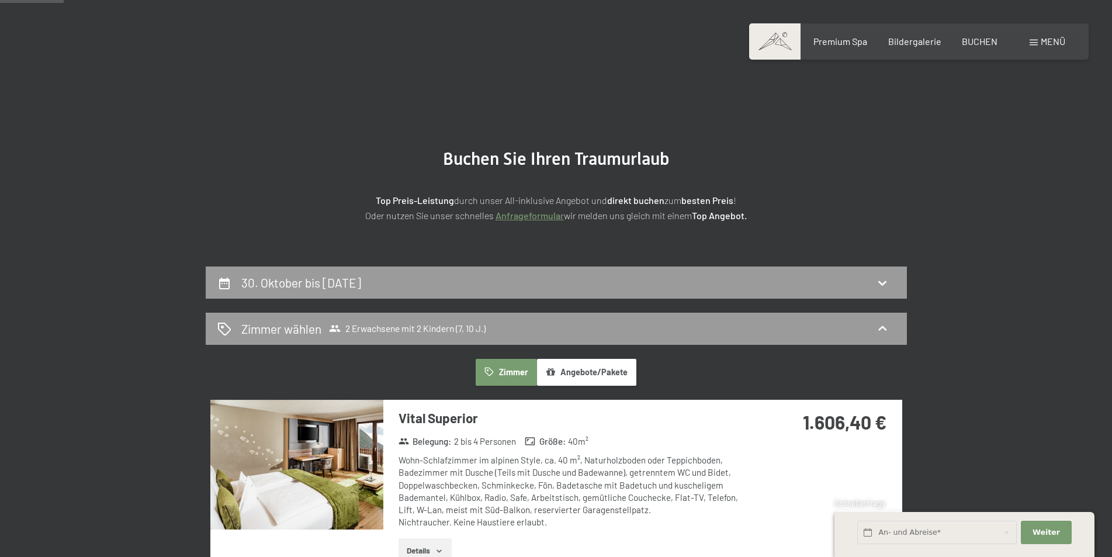
scroll to position [0, 0]
